Goal: Task Accomplishment & Management: Complete application form

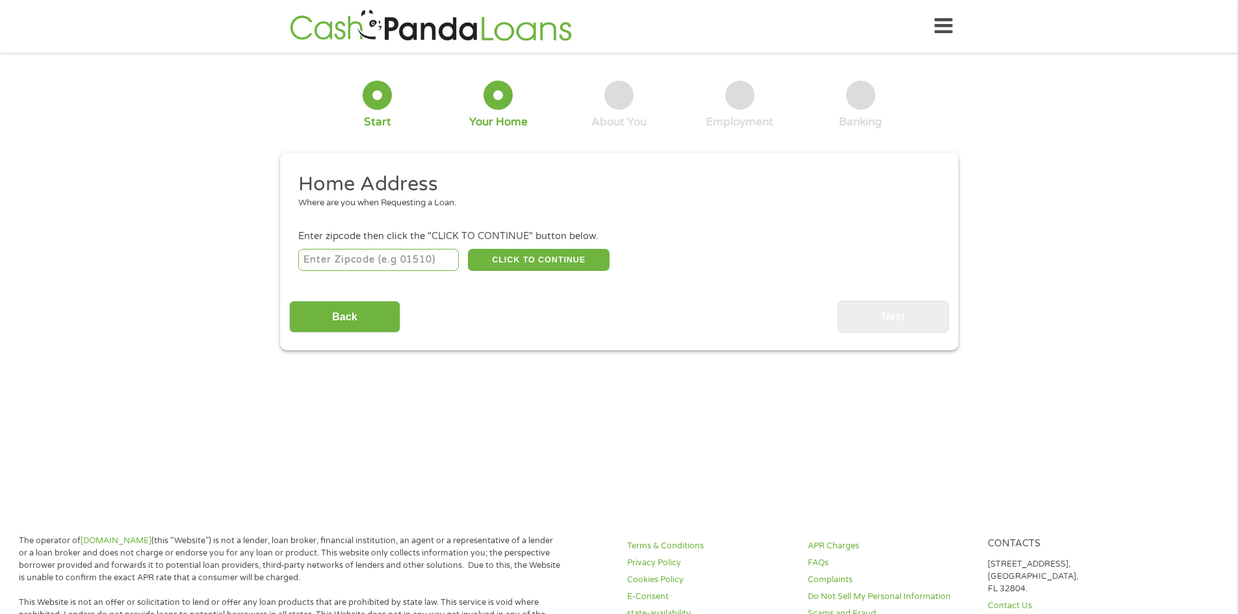
click at [368, 258] on input "number" at bounding box center [378, 260] width 161 height 22
type input "20716"
click at [535, 261] on button "CLICK TO CONTINUE" at bounding box center [539, 260] width 142 height 22
type input "20716"
type input "[PERSON_NAME]"
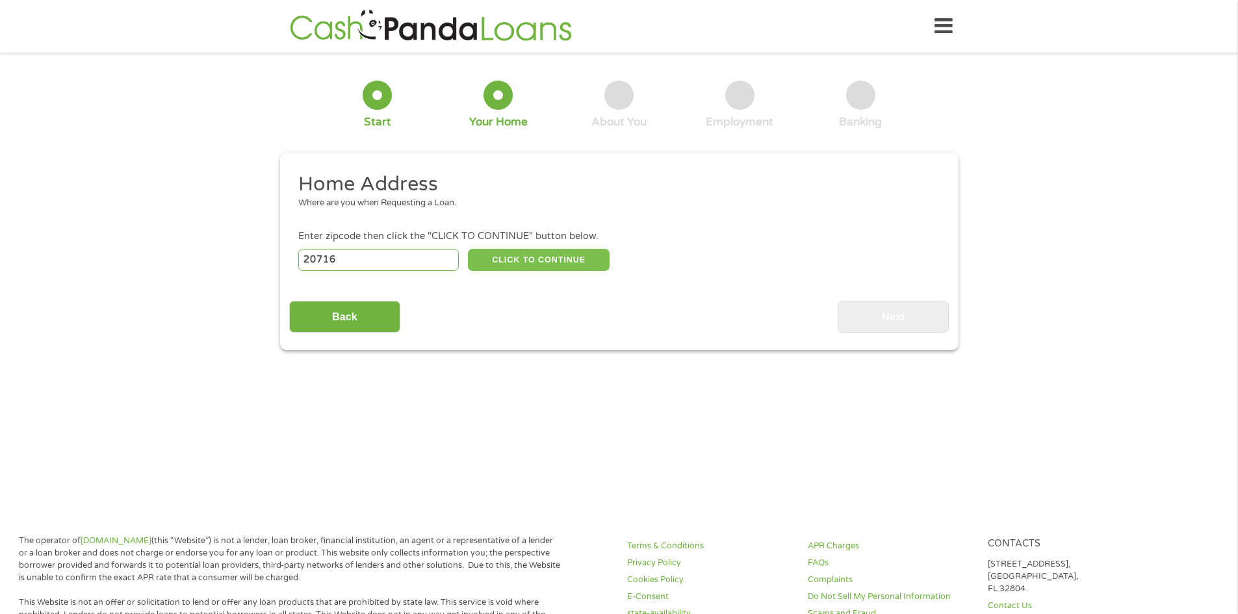
select select "[US_STATE]"
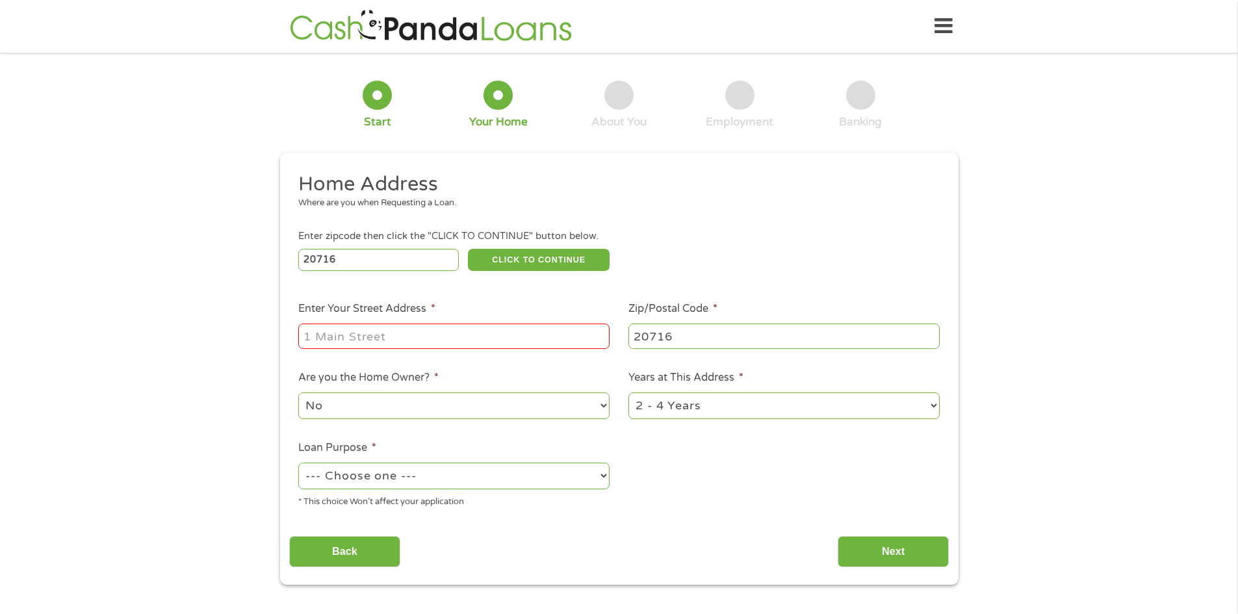
click at [394, 338] on input "Enter Your Street Address *" at bounding box center [453, 336] width 311 height 25
type input "[STREET_ADDRESS]"
drag, startPoint x: 930, startPoint y: 402, endPoint x: 924, endPoint y: 396, distance: 8.3
click at [924, 396] on select "1 Year or less 1 - 2 Years 2 - 4 Years Over 4 Years" at bounding box center [783, 406] width 311 height 27
select select "60months"
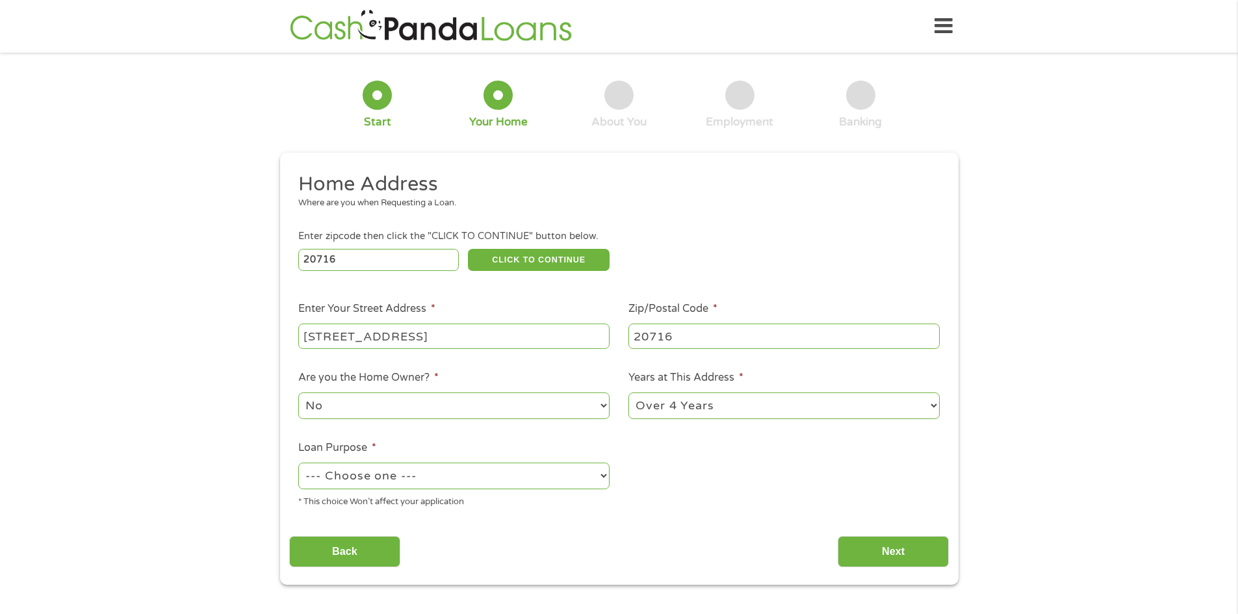
click at [628, 393] on select "1 Year or less 1 - 2 Years 2 - 4 Years Over 4 Years" at bounding box center [783, 406] width 311 height 27
click at [601, 463] on select "--- Choose one --- Pay Bills Debt Consolidation Home Improvement Major Purchase…" at bounding box center [453, 476] width 311 height 27
select select "other"
click at [298, 463] on select "--- Choose one --- Pay Bills Debt Consolidation Home Improvement Major Purchase…" at bounding box center [453, 476] width 311 height 27
drag, startPoint x: 314, startPoint y: 455, endPoint x: 368, endPoint y: 457, distance: 54.6
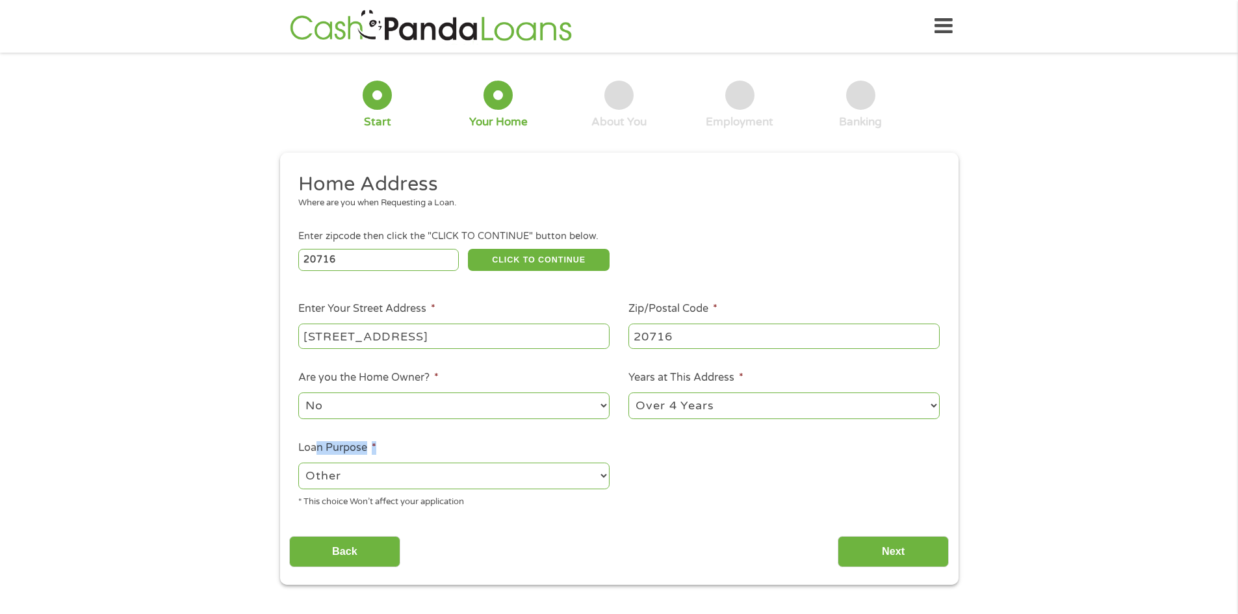
click at [368, 457] on li "Loan Purpose * --- Choose one --- Pay Bills Debt Consolidation Home Improvement…" at bounding box center [454, 474] width 330 height 69
click at [802, 517] on ul "Home Address Where are you when Requesting a Loan. Enter zipcode then click the…" at bounding box center [619, 345] width 660 height 347
click at [881, 545] on input "Next" at bounding box center [893, 552] width 111 height 32
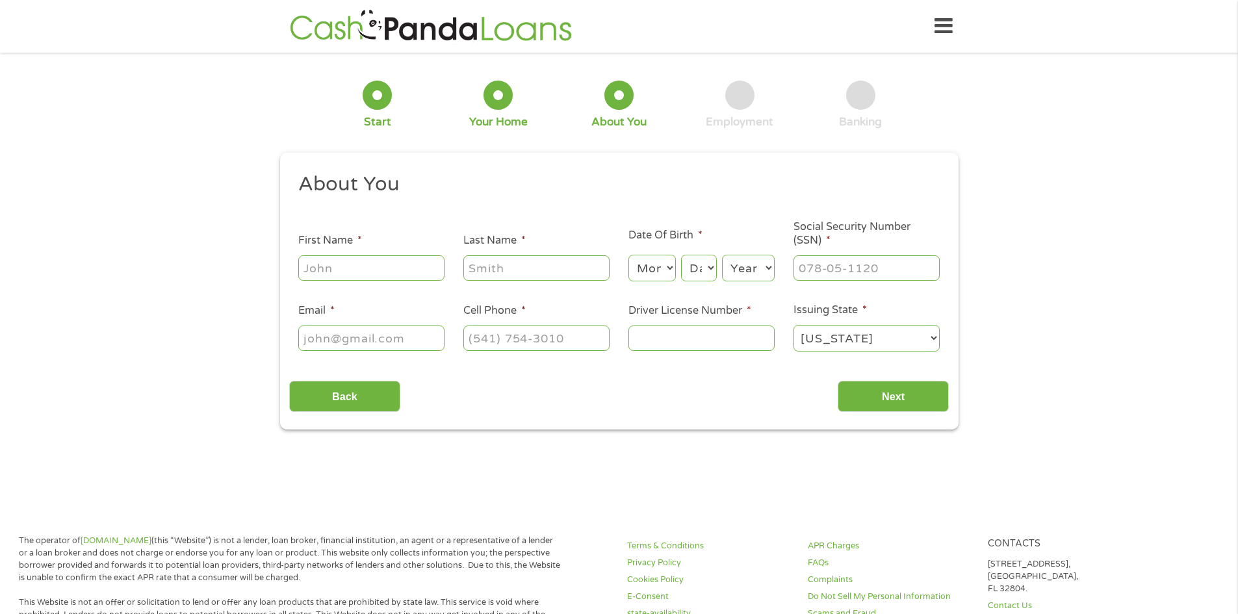
scroll to position [5, 5]
click at [881, 545] on link "APR Charges" at bounding box center [890, 546] width 165 height 12
